Goal: Find specific page/section: Find specific page/section

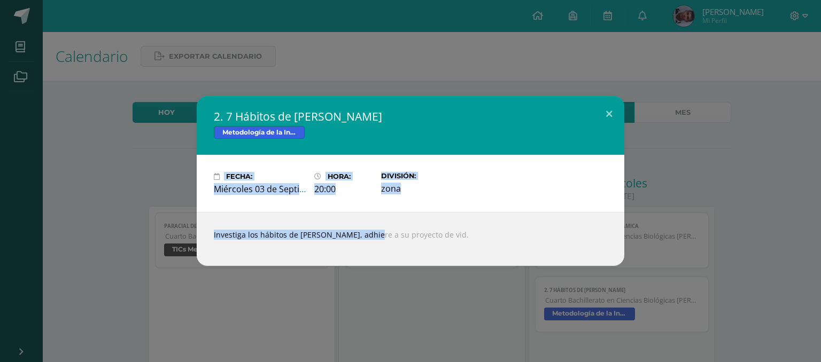
drag, startPoint x: 0, startPoint y: 0, endPoint x: 596, endPoint y: 133, distance: 610.9
click at [596, 133] on div "2. 7 Hábitos de [PERSON_NAME] Metodología de la Investigación Fecha: [DATE] Hor…" at bounding box center [410, 181] width 427 height 170
click at [614, 116] on button at bounding box center [609, 114] width 30 height 36
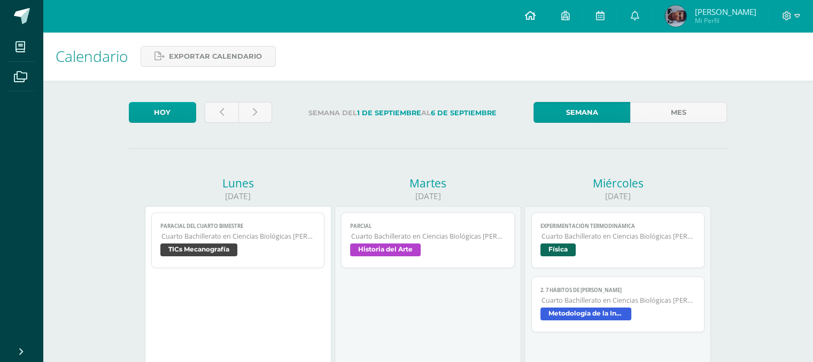
click at [531, 10] on span at bounding box center [529, 16] width 11 height 12
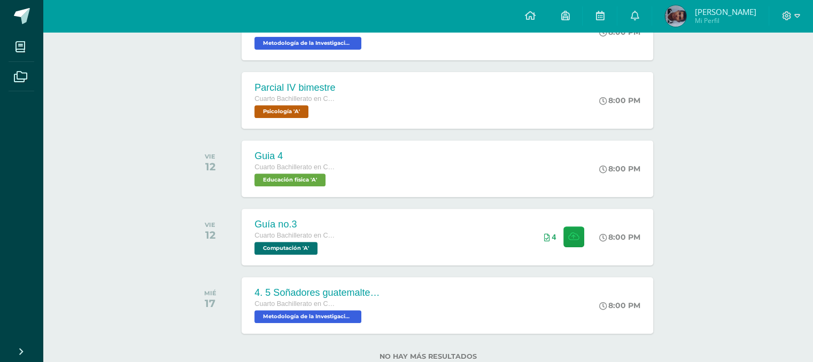
scroll to position [444, 0]
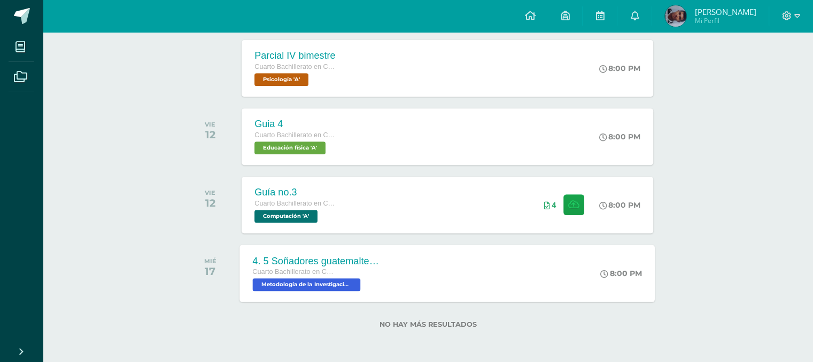
click at [333, 280] on span "Metodología de la Investigación 'A'" at bounding box center [307, 284] width 108 height 13
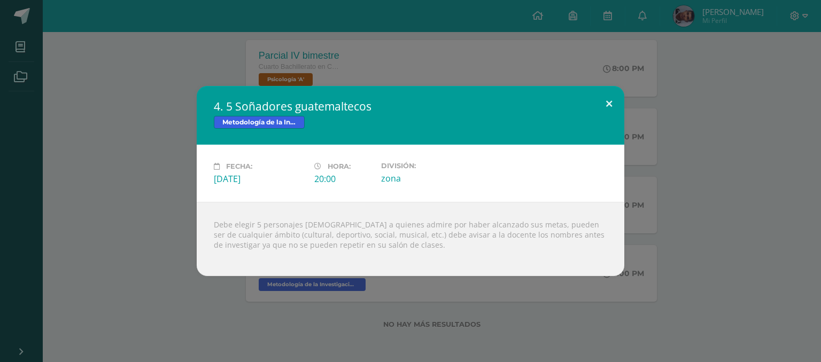
click at [603, 108] on button at bounding box center [609, 104] width 30 height 36
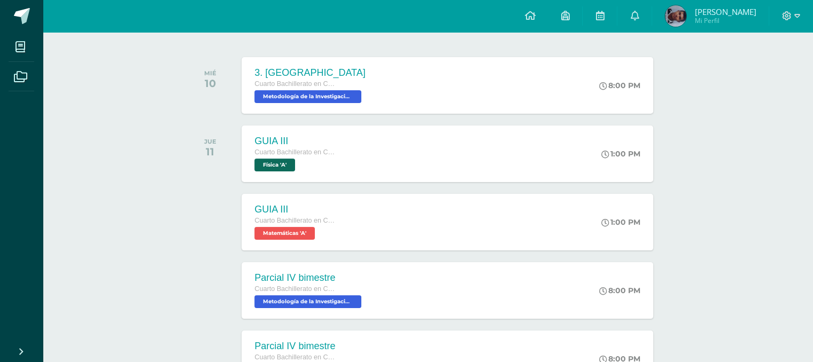
scroll to position [167, 0]
